Goal: Transaction & Acquisition: Purchase product/service

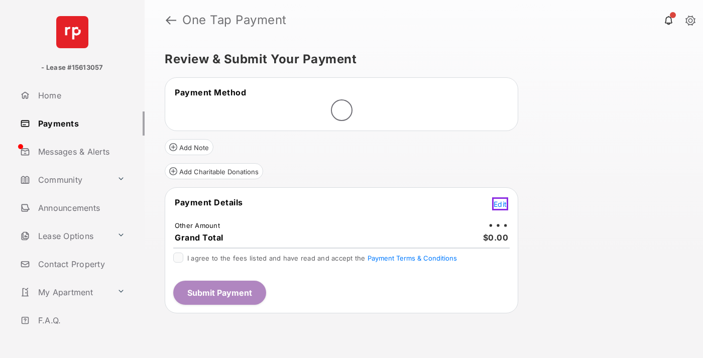
click at [502, 203] on span "Edit" at bounding box center [500, 204] width 13 height 9
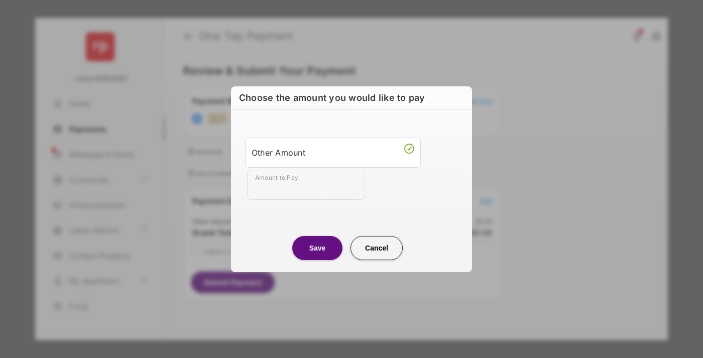
click at [333, 152] on div "Other Amount" at bounding box center [333, 152] width 163 height 17
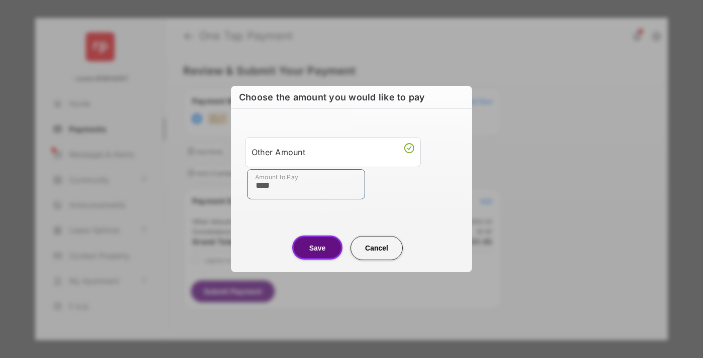
type input "****"
click at [317, 248] on button "Save" at bounding box center [317, 248] width 50 height 24
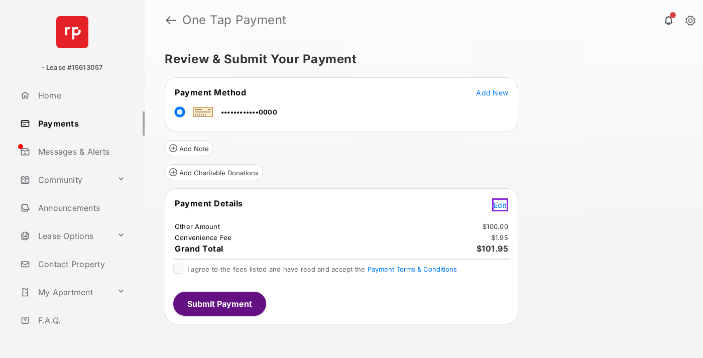
click at [502, 203] on span "Edit" at bounding box center [500, 205] width 13 height 9
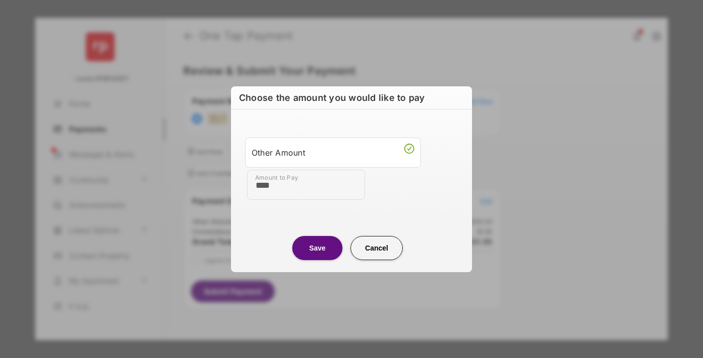
click at [317, 248] on button "Save" at bounding box center [317, 248] width 50 height 24
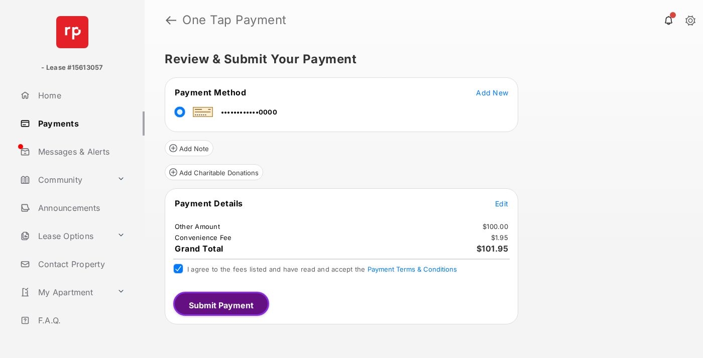
click at [219, 303] on button "Submit Payment" at bounding box center [221, 304] width 96 height 24
